Goal: Information Seeking & Learning: Learn about a topic

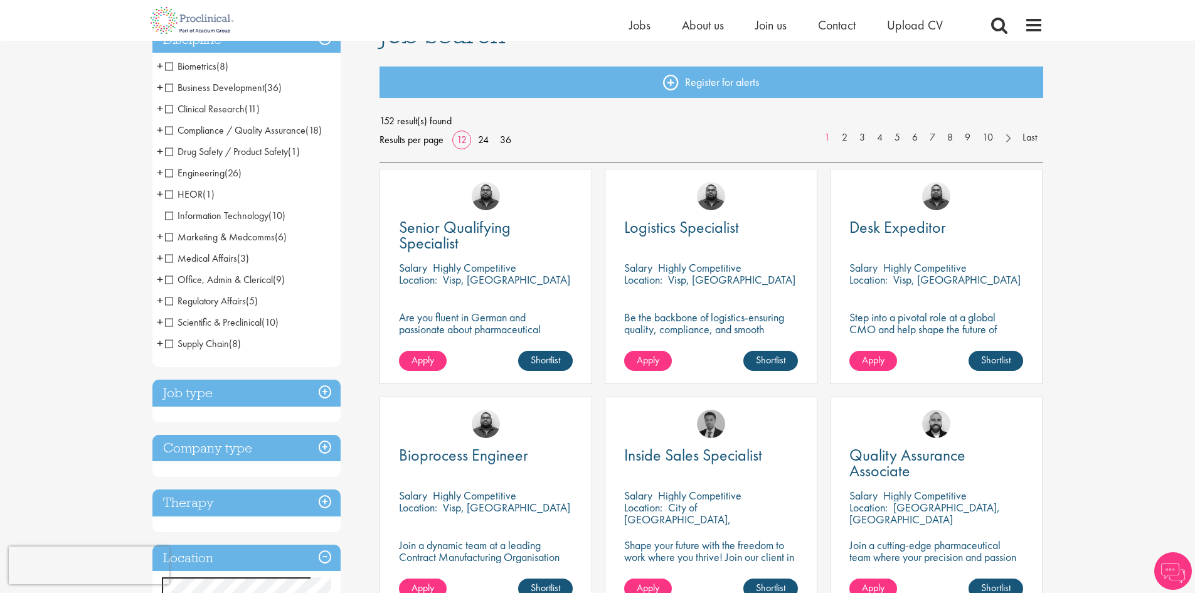
scroll to position [98, 0]
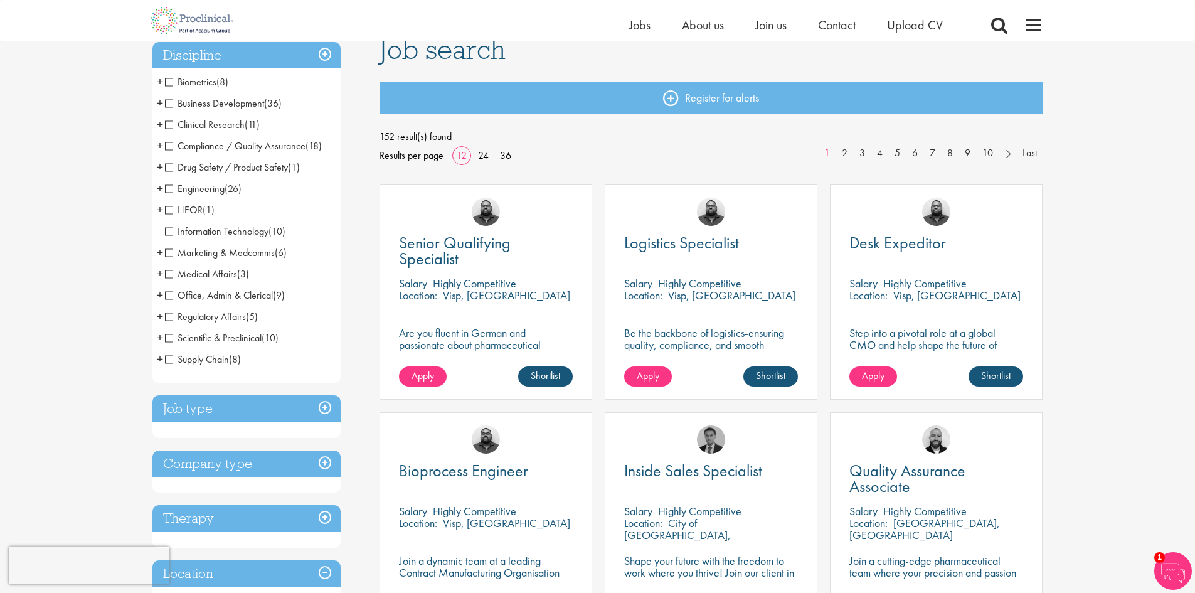
click at [172, 124] on span "Clinical Research" at bounding box center [205, 124] width 80 height 13
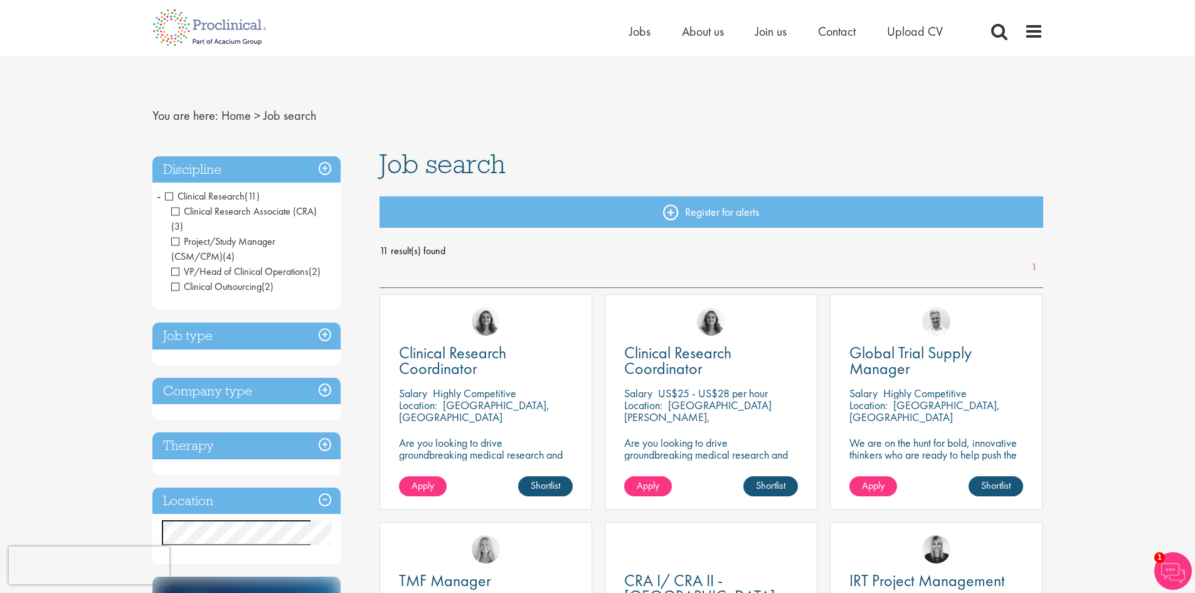
click at [209, 329] on h3 "Job type" at bounding box center [246, 335] width 188 height 27
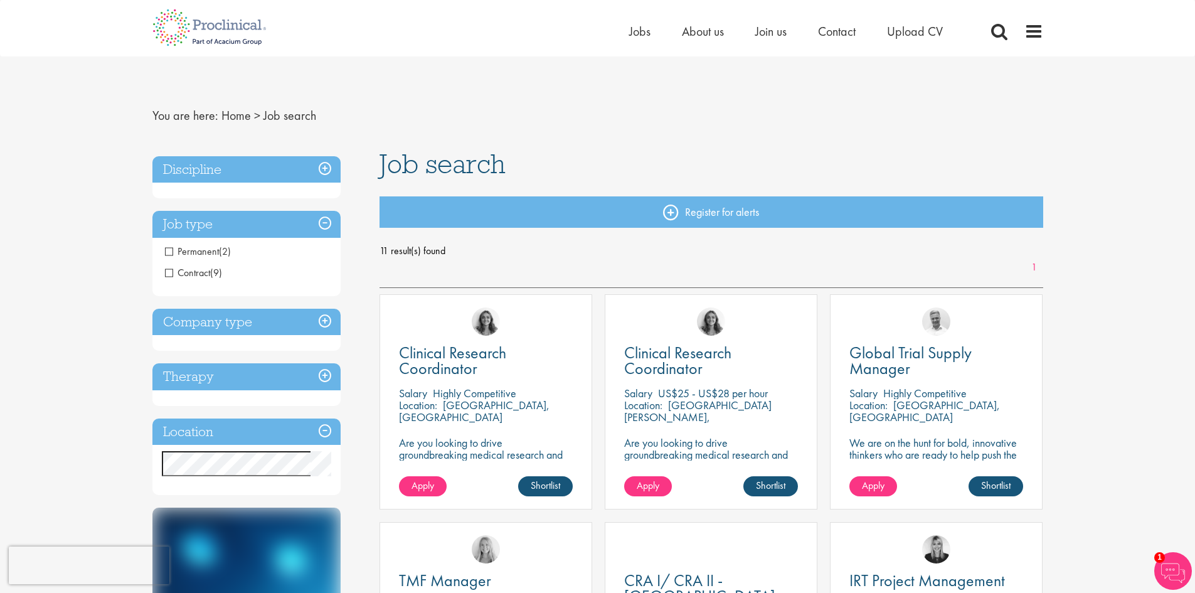
click at [213, 324] on h3 "Company type" at bounding box center [246, 322] width 188 height 27
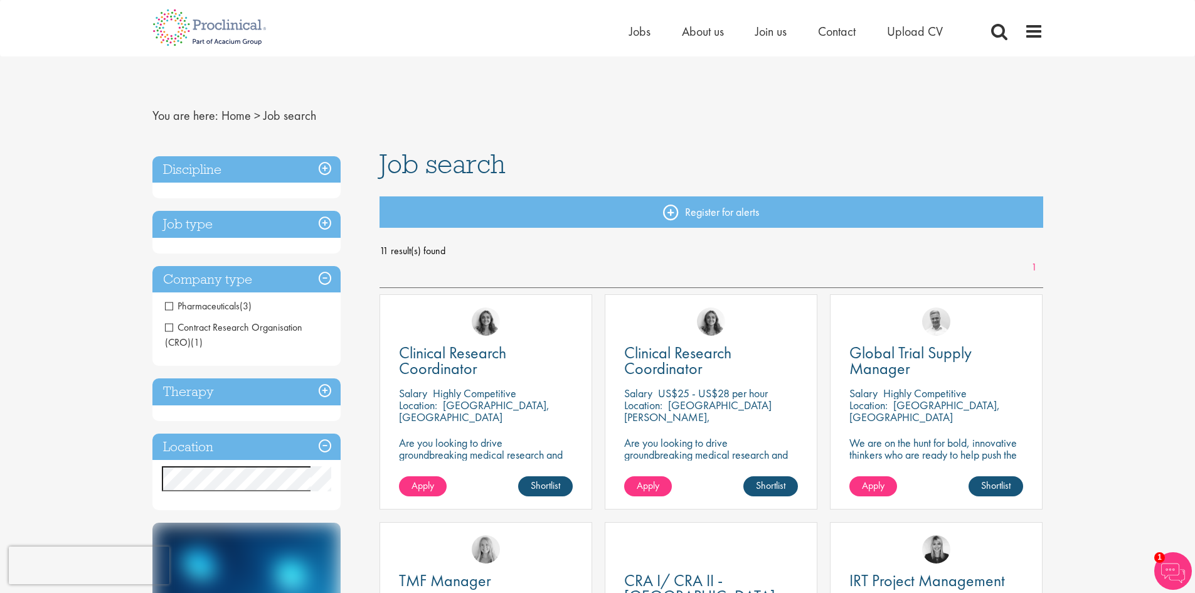
click at [211, 218] on h3 "Job type" at bounding box center [246, 224] width 188 height 27
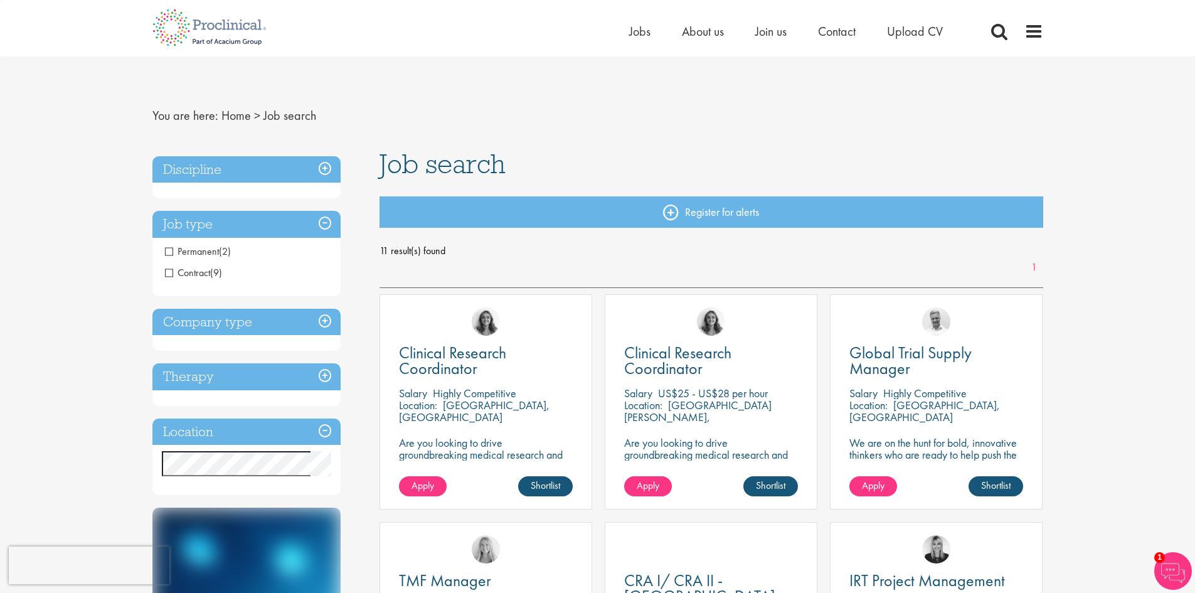
click at [182, 245] on span "Permanent" at bounding box center [192, 251] width 54 height 13
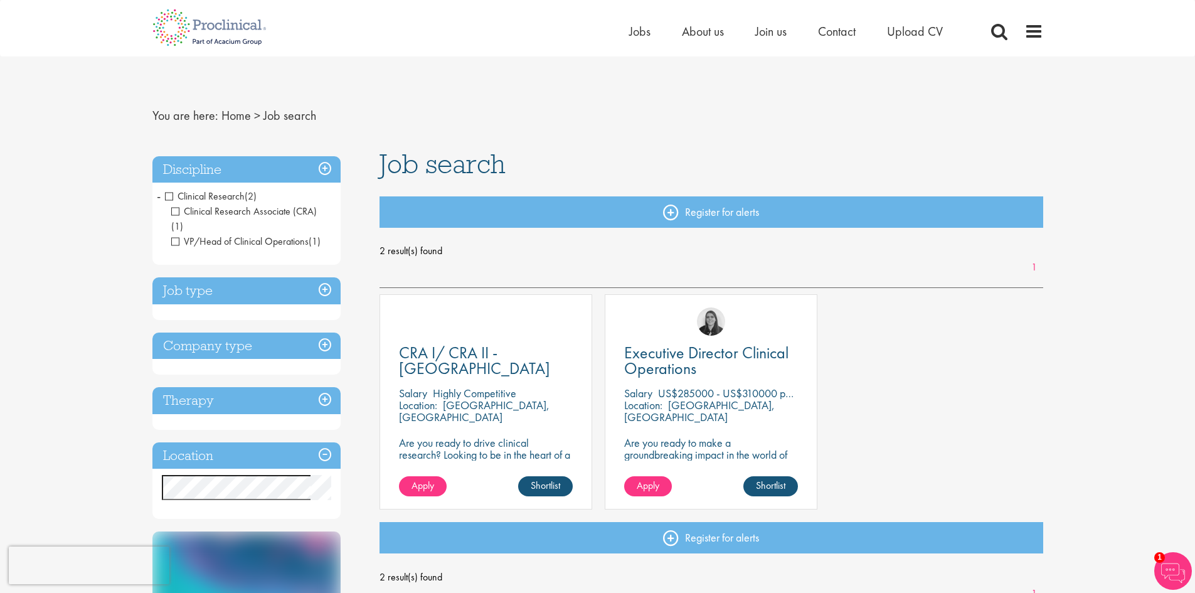
click at [182, 245] on div "Discipline Clinical Research (2) - + Clinical Research Associate (CRA) (1) VP/H…" at bounding box center [246, 210] width 188 height 109
